Goal: Check status

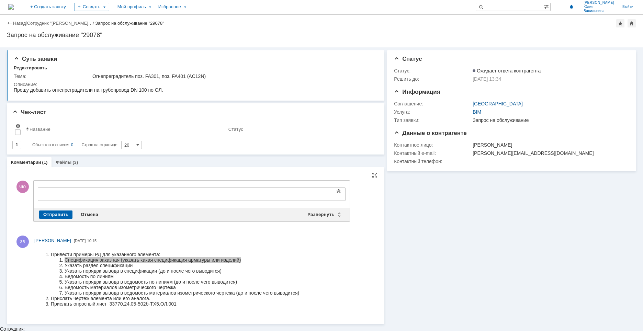
click at [218, 234] on div "ЗВ [PERSON_NAME] [DATE] 10:15" at bounding box center [196, 274] width 364 height 82
click at [146, 289] on li "Ведомость материалов изометрического чертежа" at bounding box center [182, 287] width 235 height 5
click at [154, 8] on div "Мой профиль" at bounding box center [133, 7] width 41 height 14
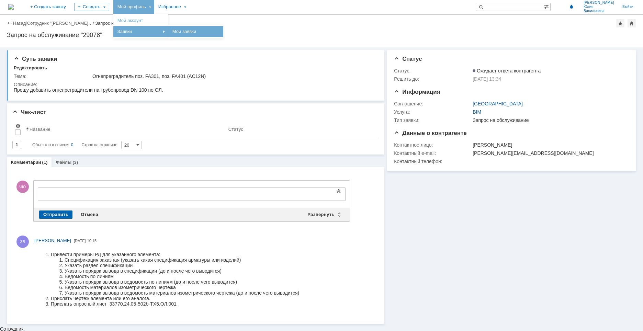
click at [214, 31] on link "Мои заявки" at bounding box center [196, 31] width 52 height 8
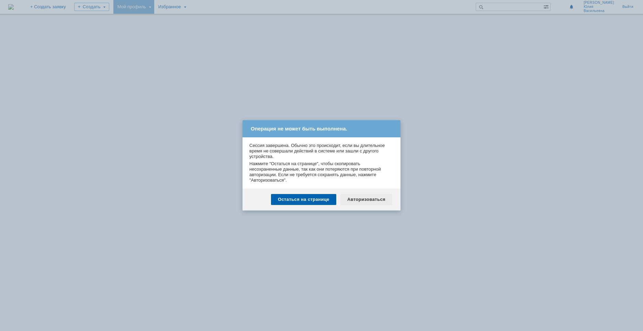
click at [370, 201] on div "Авторизоваться" at bounding box center [366, 199] width 52 height 11
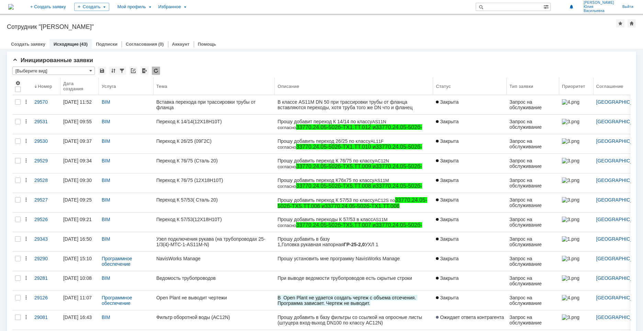
drag, startPoint x: 381, startPoint y: 86, endPoint x: 445, endPoint y: 80, distance: 64.1
click at [445, 80] on body "Идет загрузка, пожалуйста, подождите. На домашнюю + Создать заявку Создать Мой …" at bounding box center [321, 165] width 643 height 331
